Goal: Navigation & Orientation: Find specific page/section

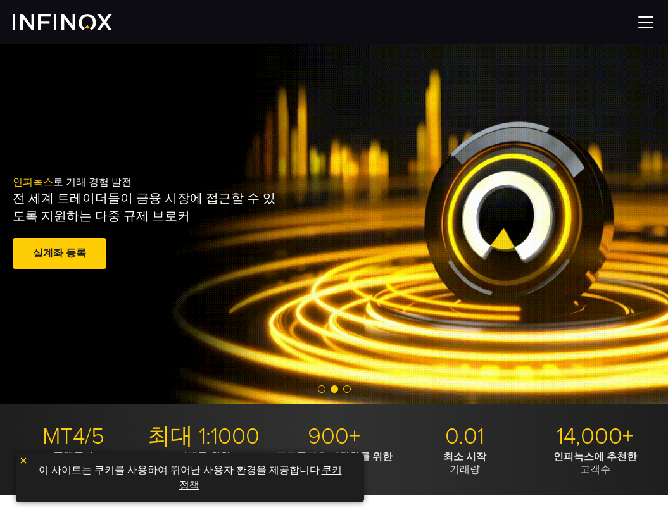
click at [642, 26] on img at bounding box center [645, 22] width 19 height 19
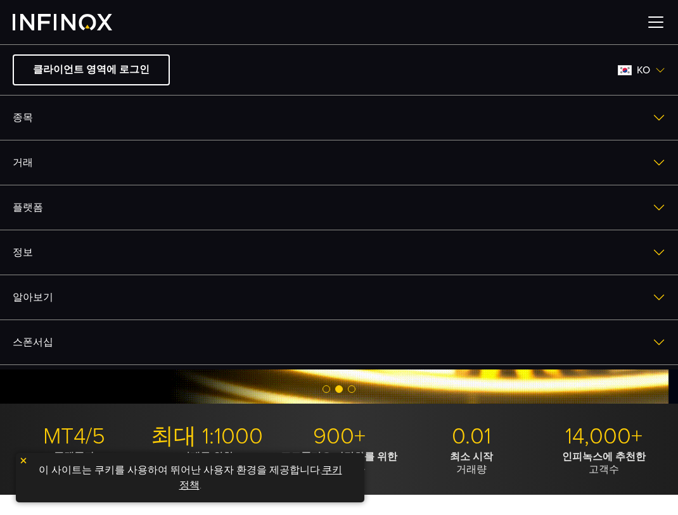
click at [148, 198] on link "플랫폼" at bounding box center [339, 208] width 678 height 44
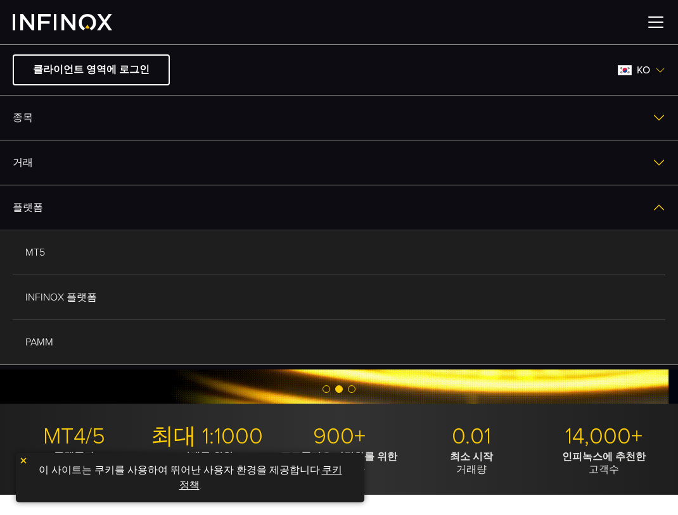
click at [147, 203] on link "플랫폼" at bounding box center [339, 208] width 678 height 44
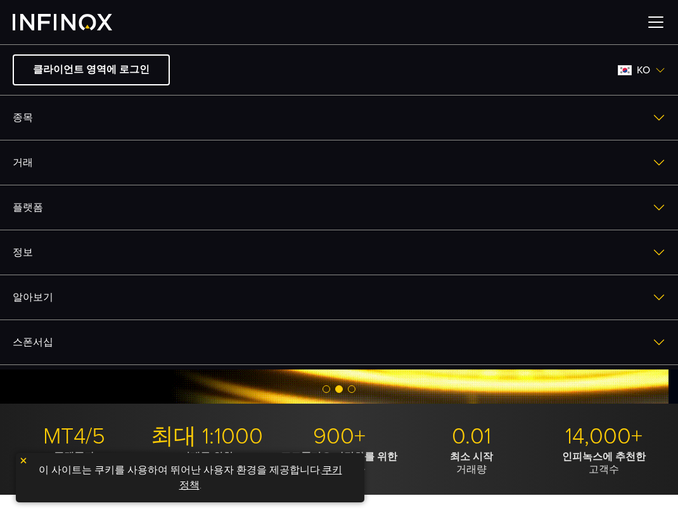
click at [126, 165] on link "거래" at bounding box center [339, 163] width 678 height 44
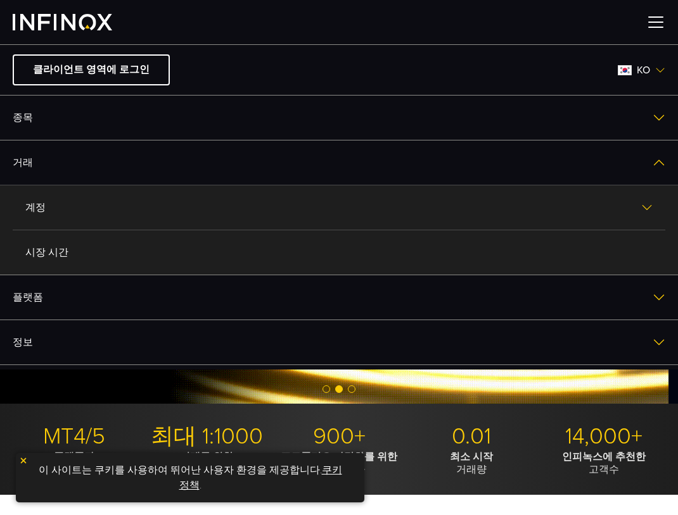
click at [126, 165] on link "거래" at bounding box center [339, 163] width 678 height 44
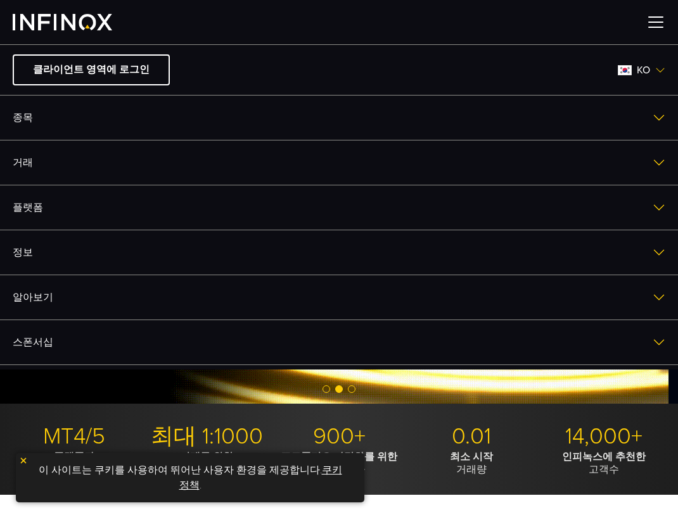
click at [89, 255] on link "정보" at bounding box center [339, 252] width 678 height 44
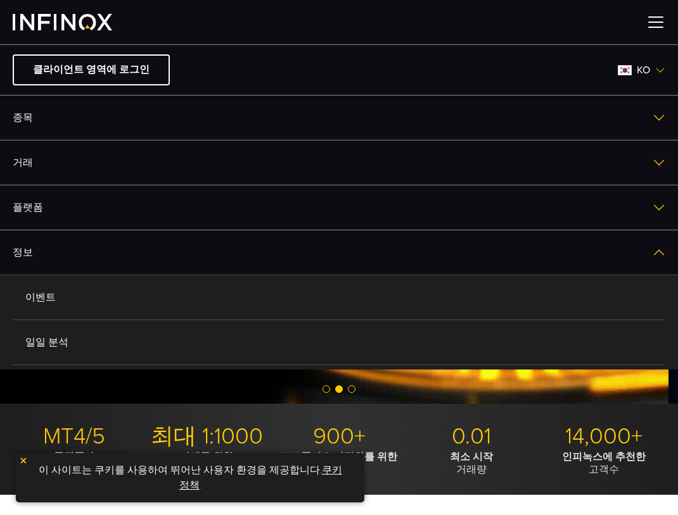
click at [118, 258] on link "정보" at bounding box center [339, 252] width 678 height 44
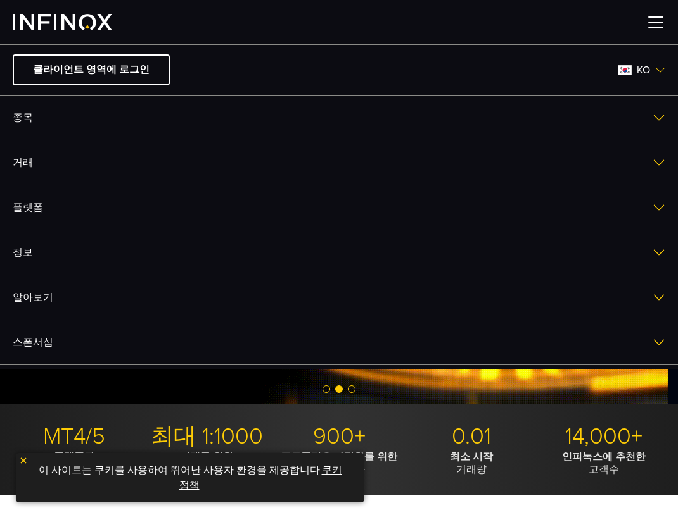
click at [99, 286] on link "알아보기" at bounding box center [339, 297] width 678 height 44
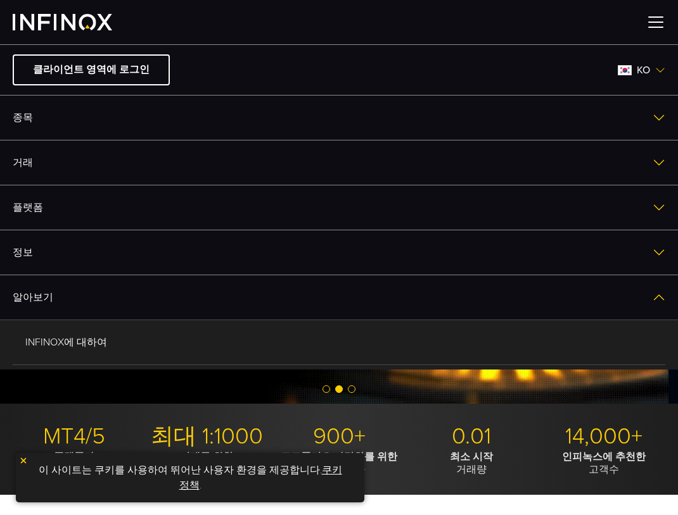
click at [124, 287] on link "알아보기" at bounding box center [339, 297] width 678 height 44
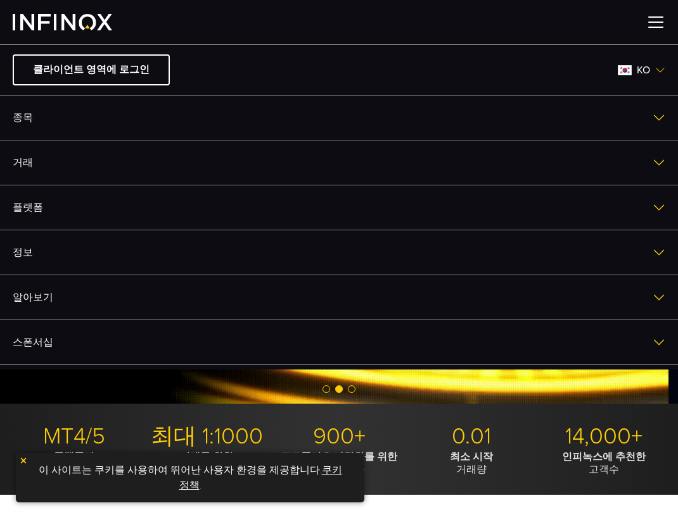
click at [87, 337] on link "스폰서십" at bounding box center [339, 342] width 678 height 44
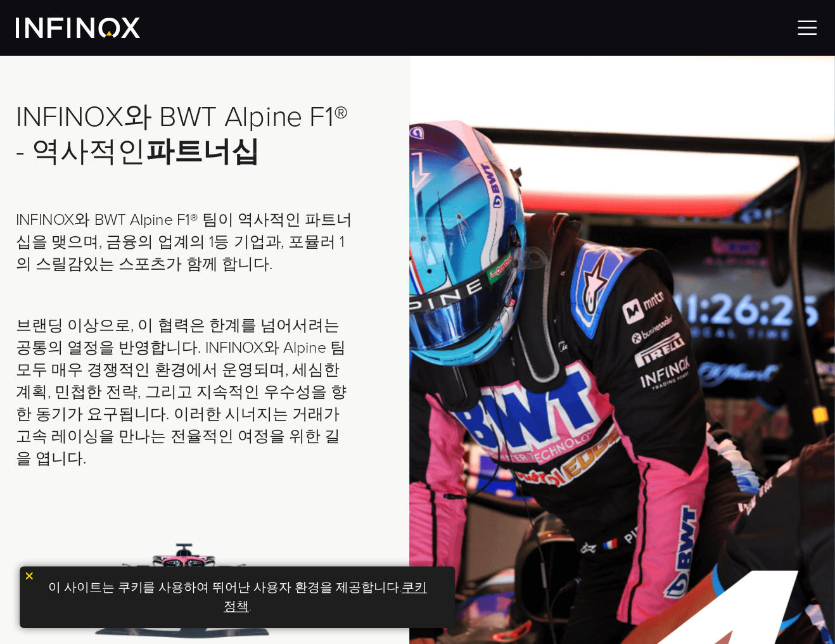
scroll to position [570, 0]
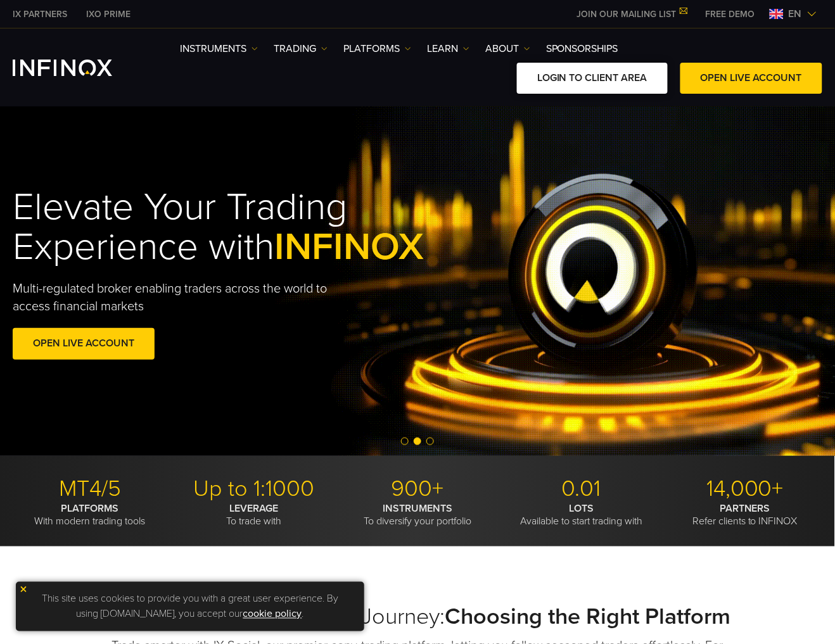
click at [590, 79] on link "LOGIN TO CLIENT AREA" at bounding box center [592, 78] width 151 height 31
